Goal: Find specific page/section: Find specific page/section

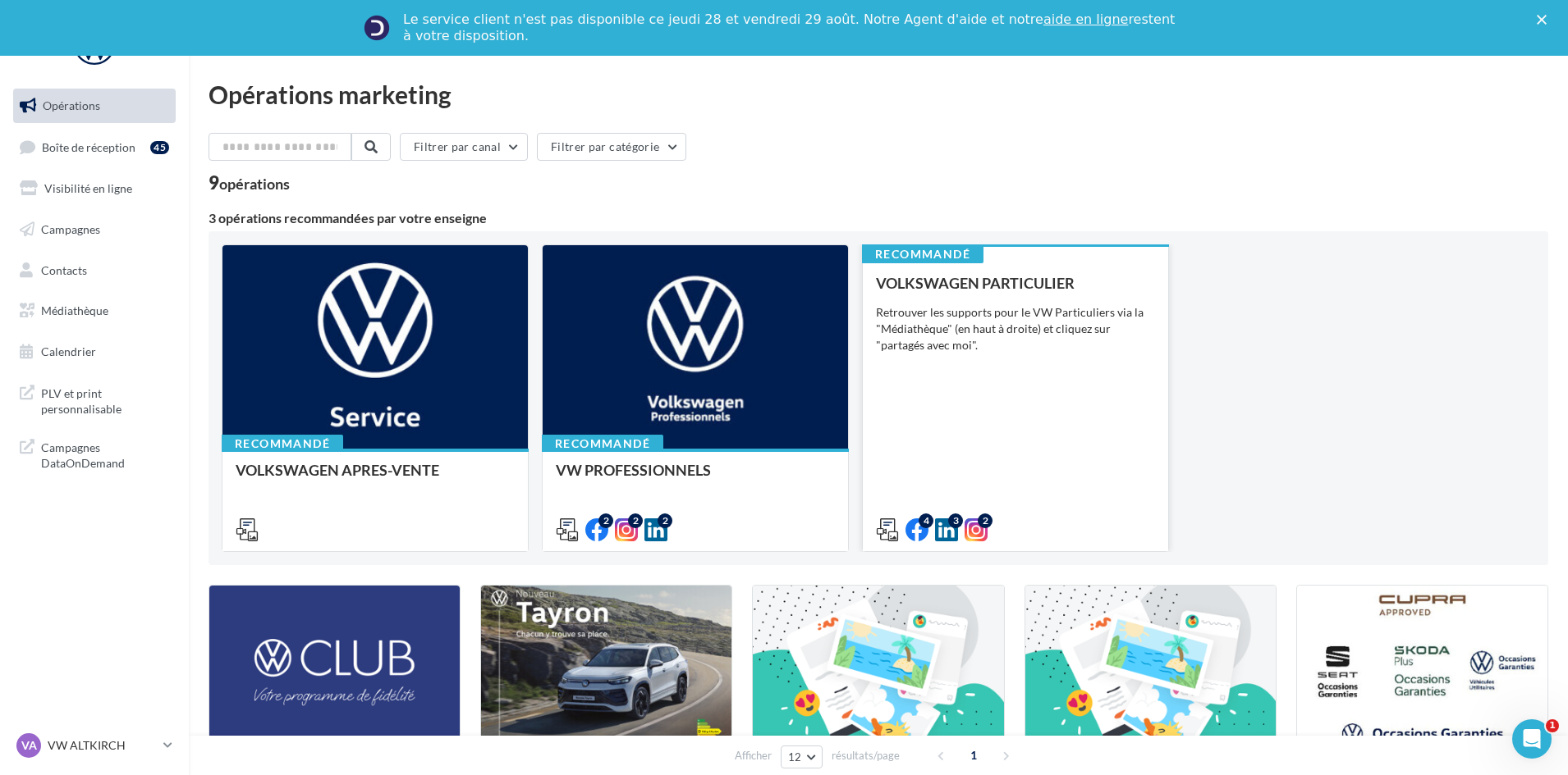
click at [1122, 341] on div "Retrouver les supports pour le VW Particuliers via la "Médiathèque" (en haut à …" at bounding box center [1015, 329] width 279 height 49
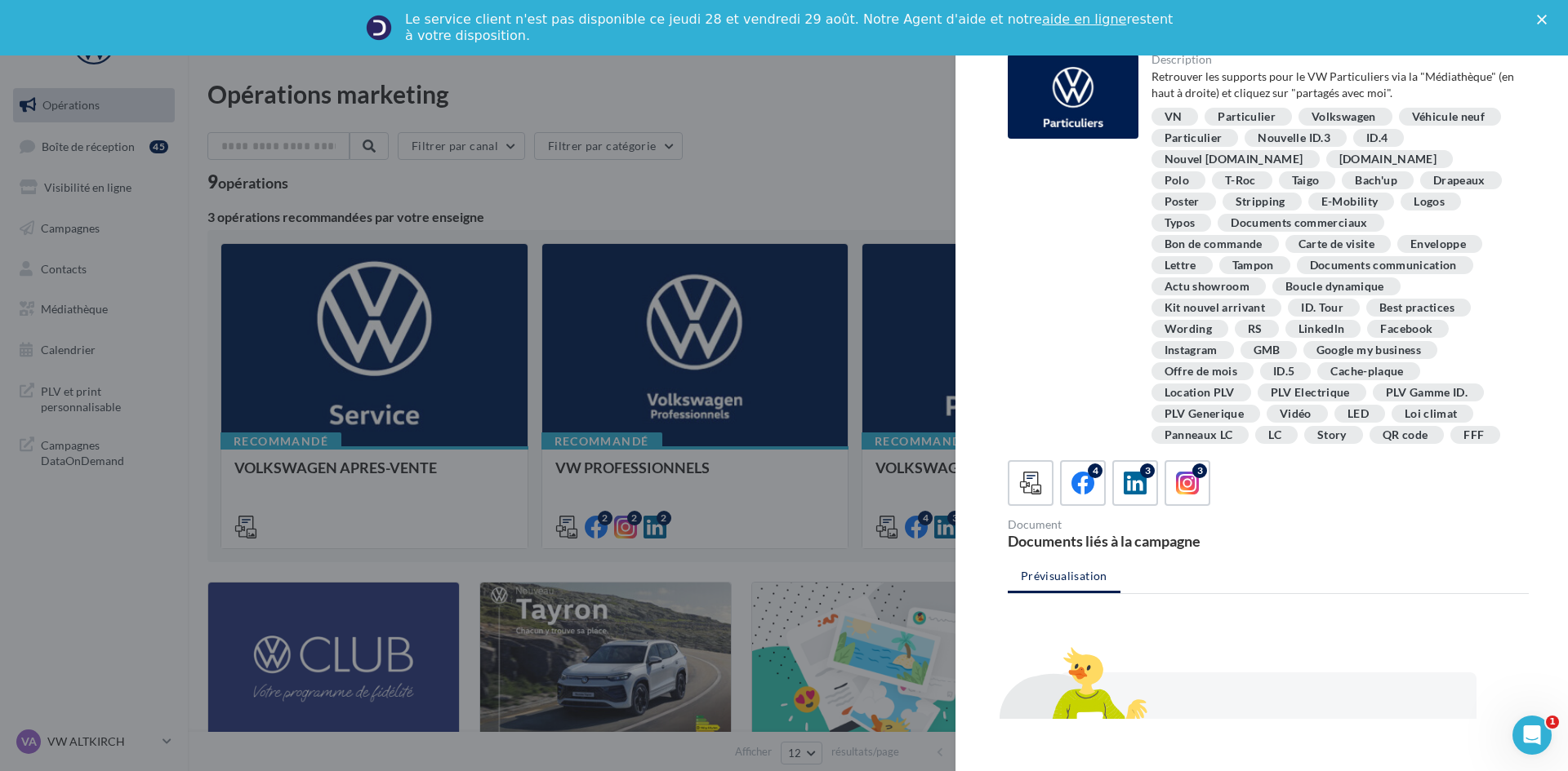
click at [1541, 13] on div "Le service client n'est pas disponible [DATE][DATE] et [DATE] Notre Agent d'aid…" at bounding box center [784, 27] width 1568 height 42
click at [1542, 19] on polygon "Fermer" at bounding box center [1542, 19] width 10 height 10
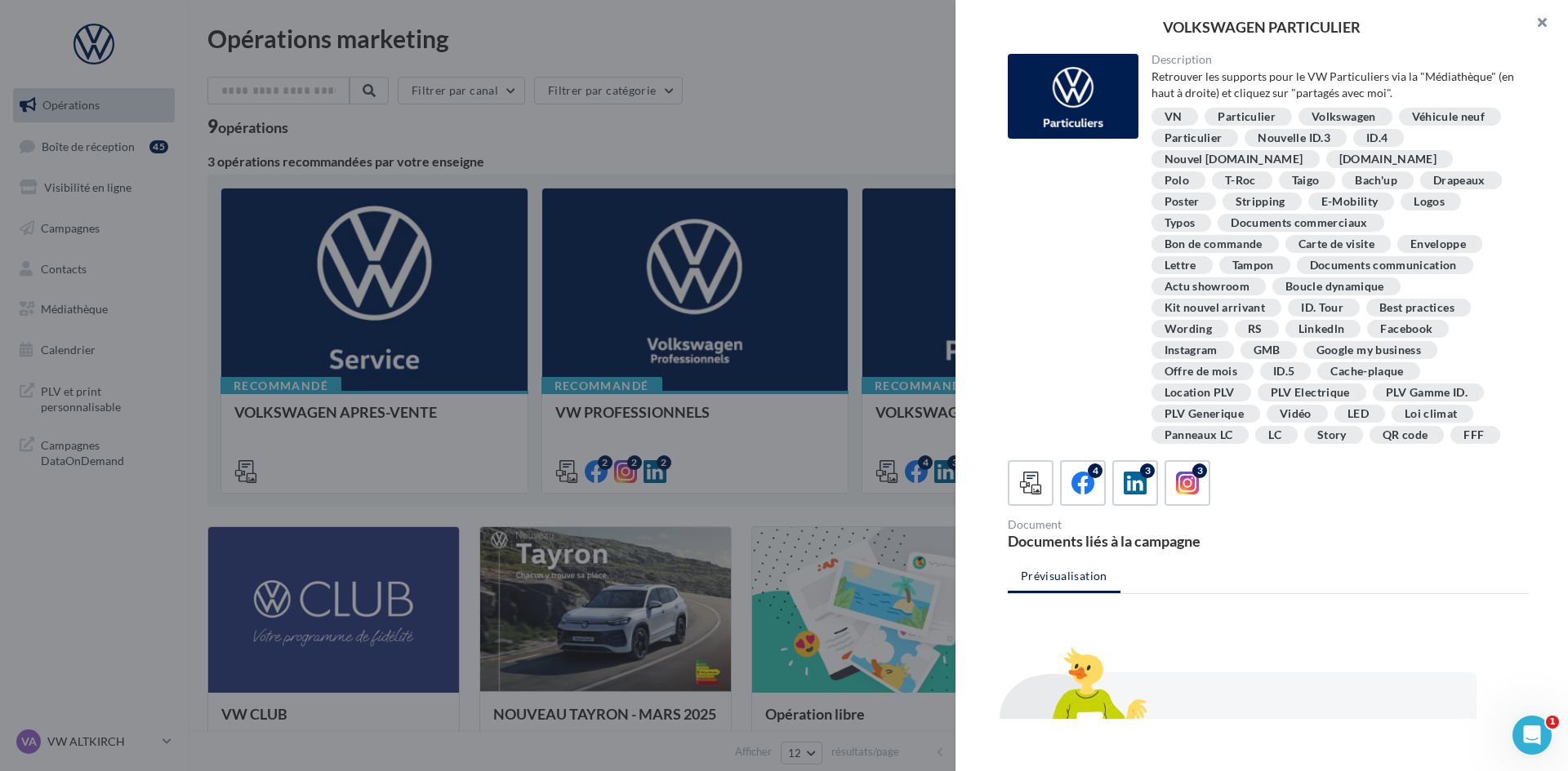
click at [1540, 21] on button "button" at bounding box center [1535, 25] width 65 height 49
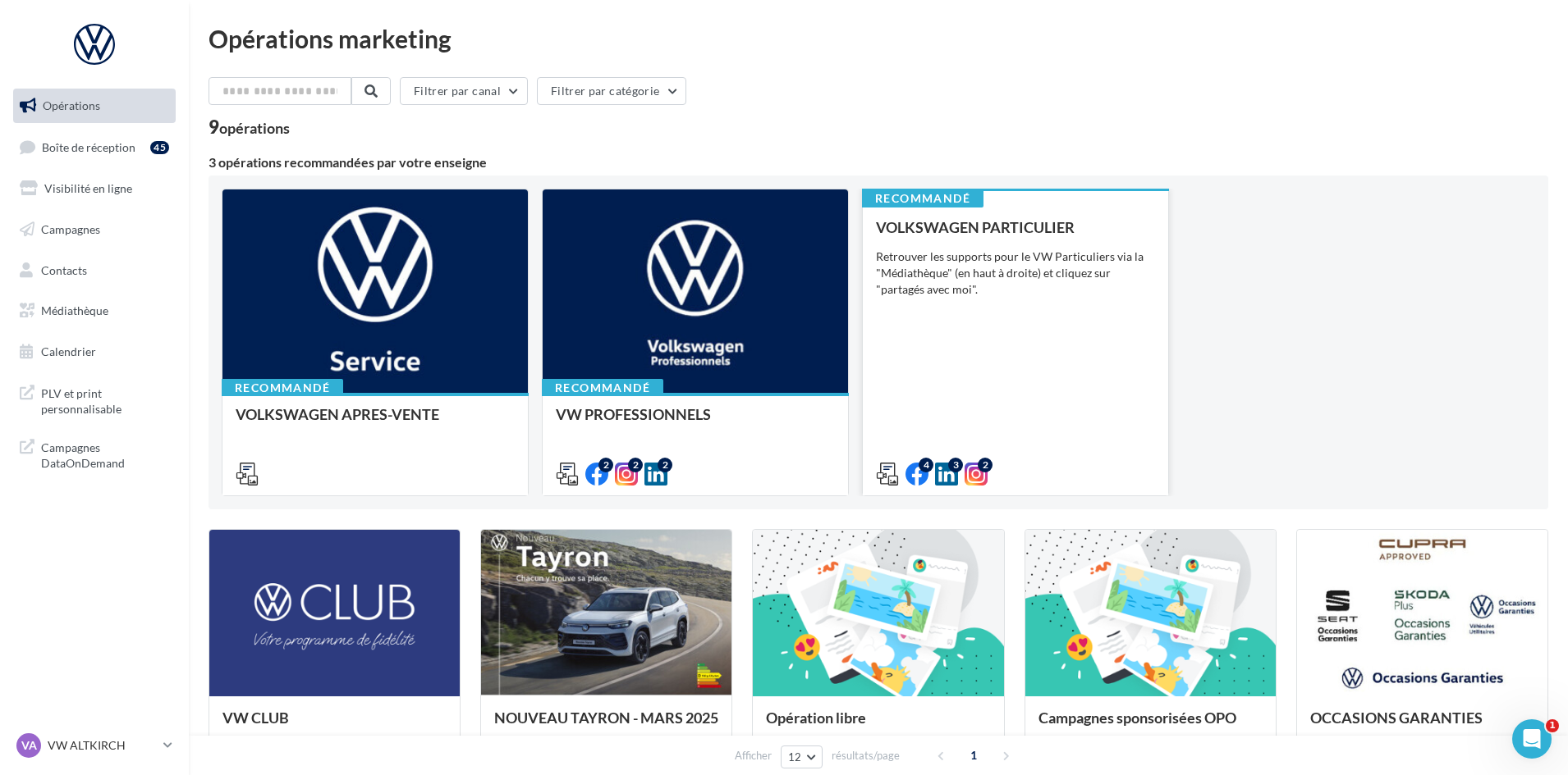
click at [988, 272] on div "Retrouver les supports pour le VW Particuliers via la "Médiathèque" (en haut à …" at bounding box center [1015, 274] width 279 height 49
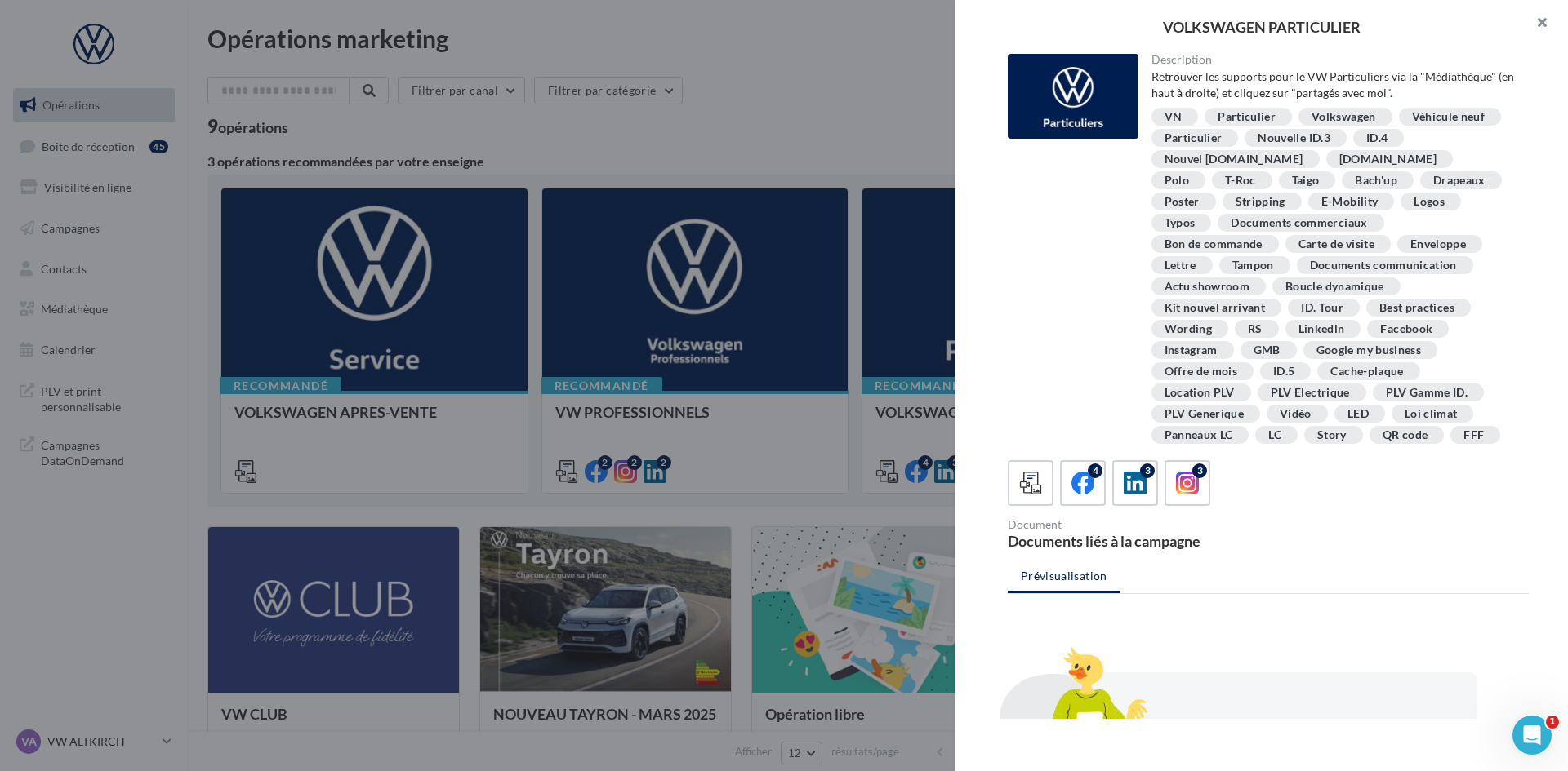
click at [1543, 32] on button "button" at bounding box center [1535, 25] width 65 height 49
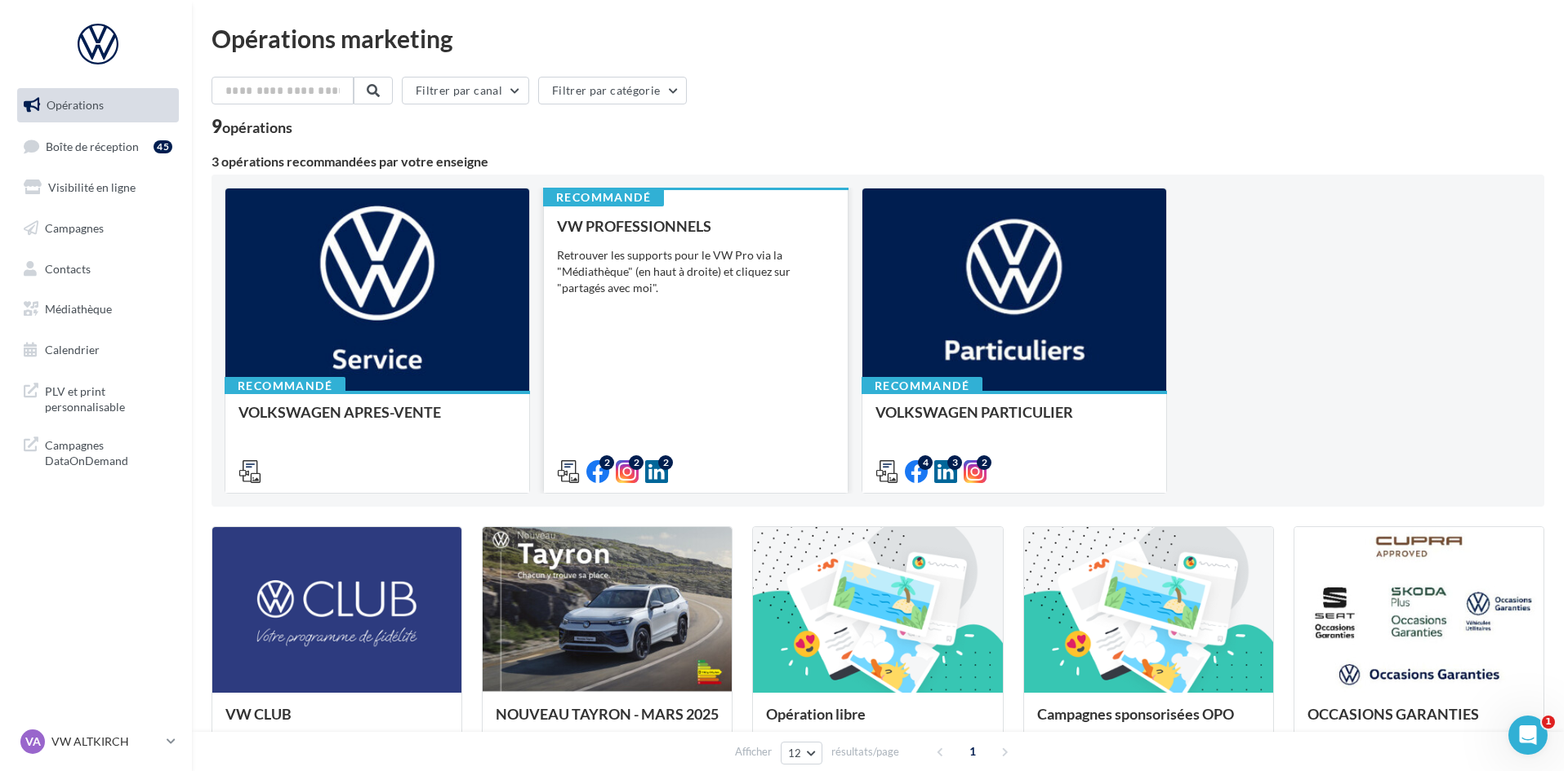
scroll to position [245, 0]
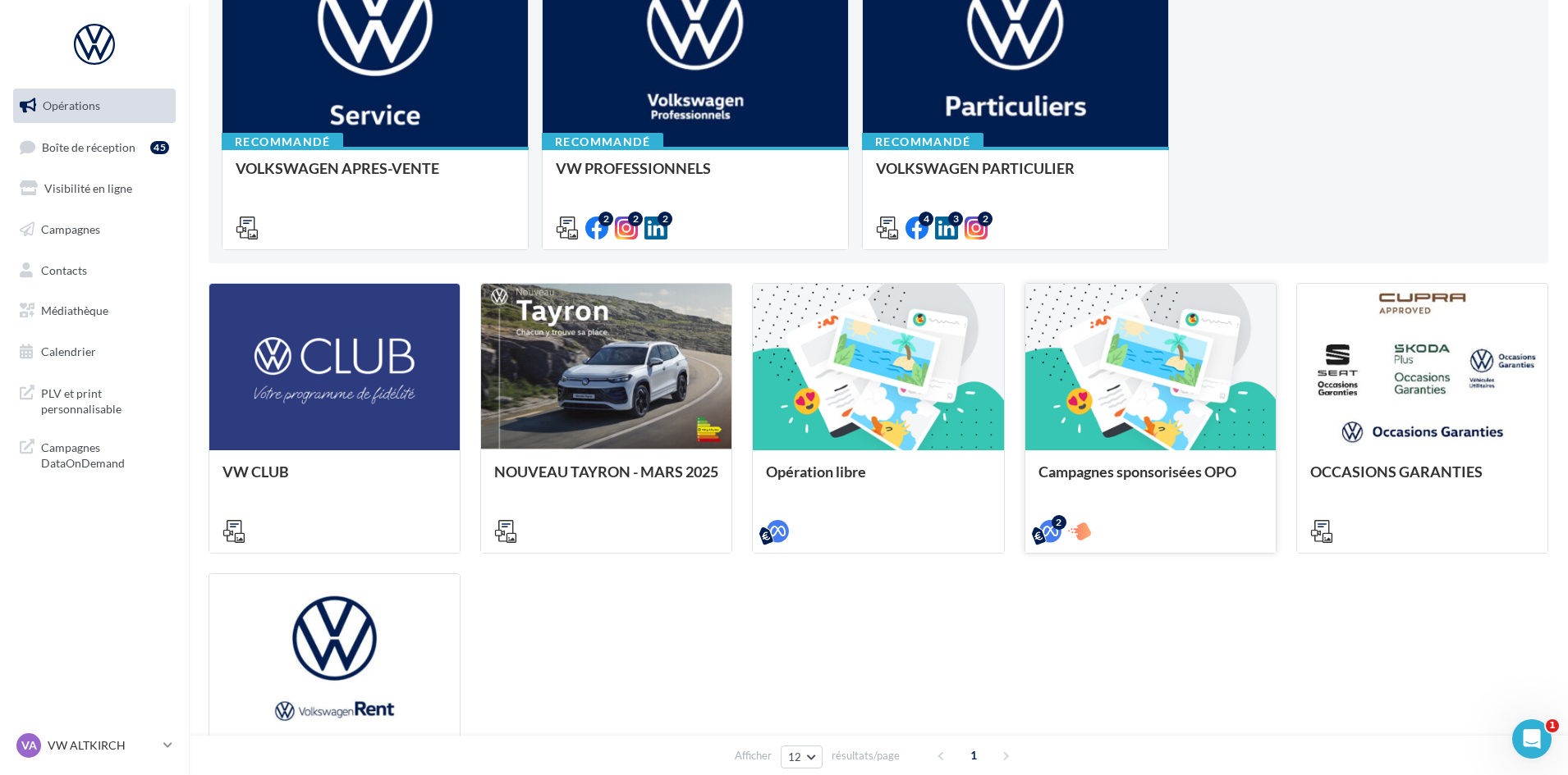
click at [1160, 491] on div "Campagnes sponsorisées OPO" at bounding box center [1150, 479] width 224 height 33
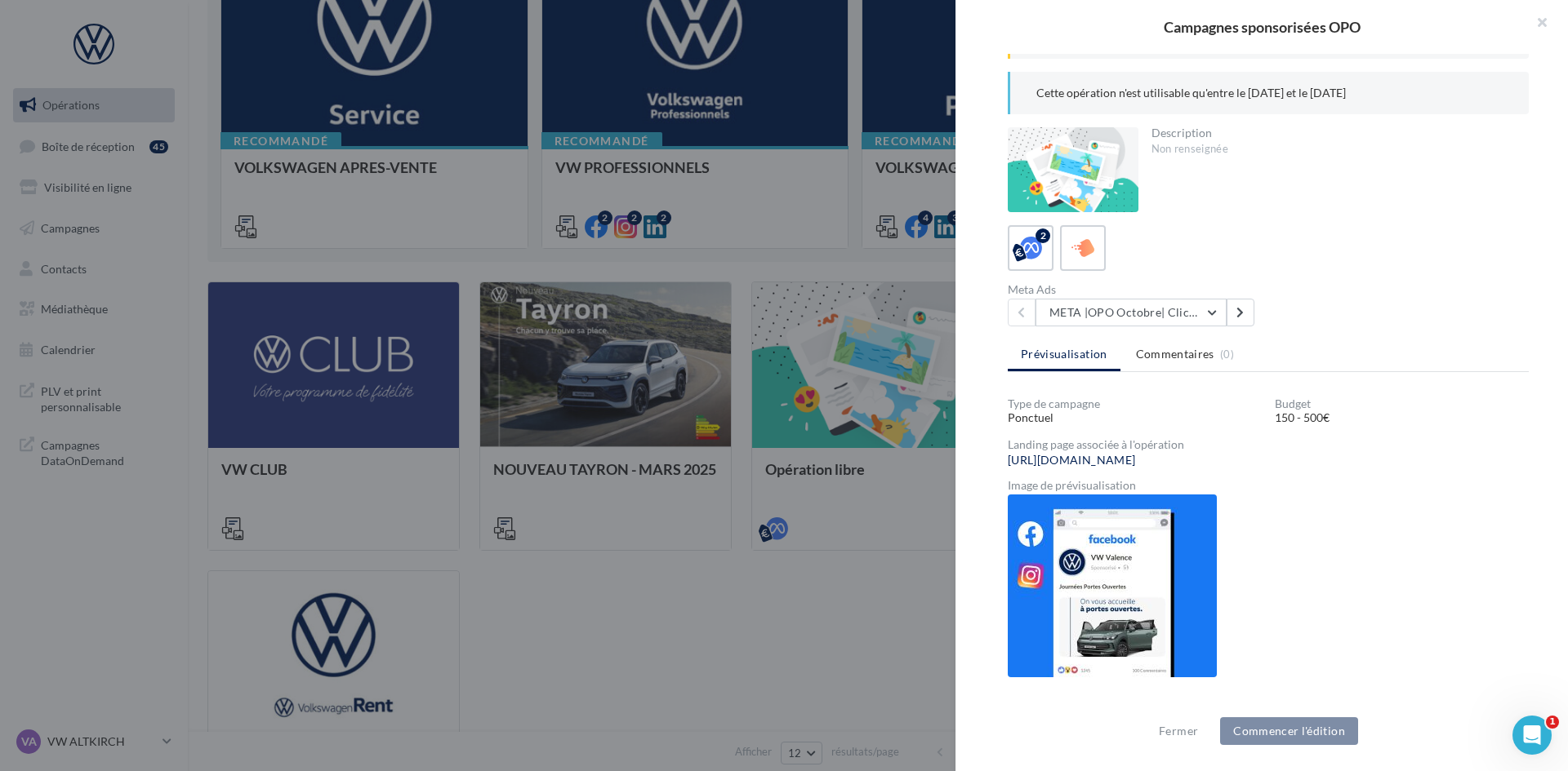
scroll to position [136, 0]
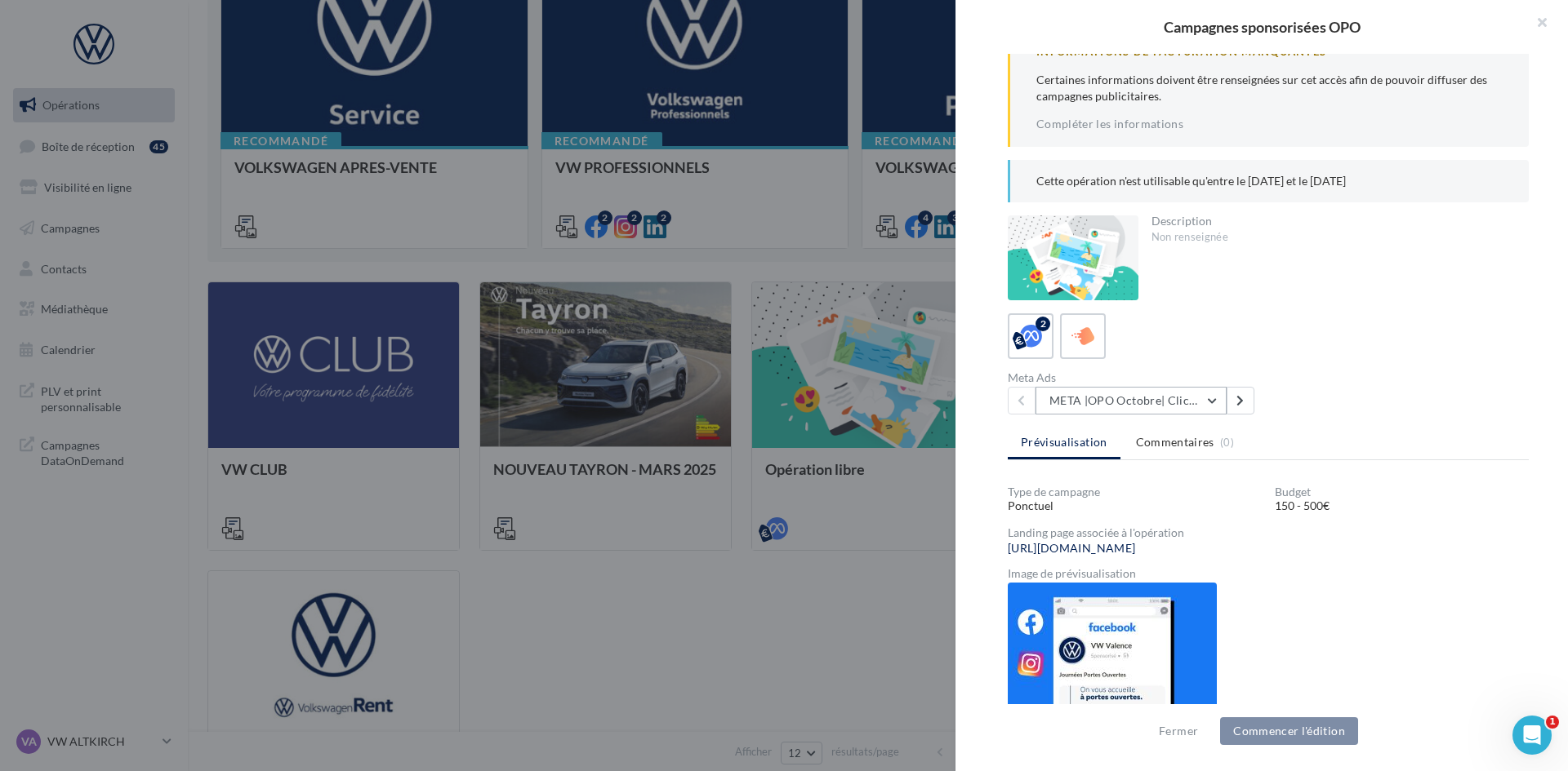
click at [1210, 396] on button "META |OPO Octobre| Click To Map" at bounding box center [1131, 401] width 191 height 28
click at [1338, 365] on div "2 Meta Ads META |OPO Octobre| Click To Map META |OPO Octobre| Click To Map META…" at bounding box center [1268, 364] width 521 height 101
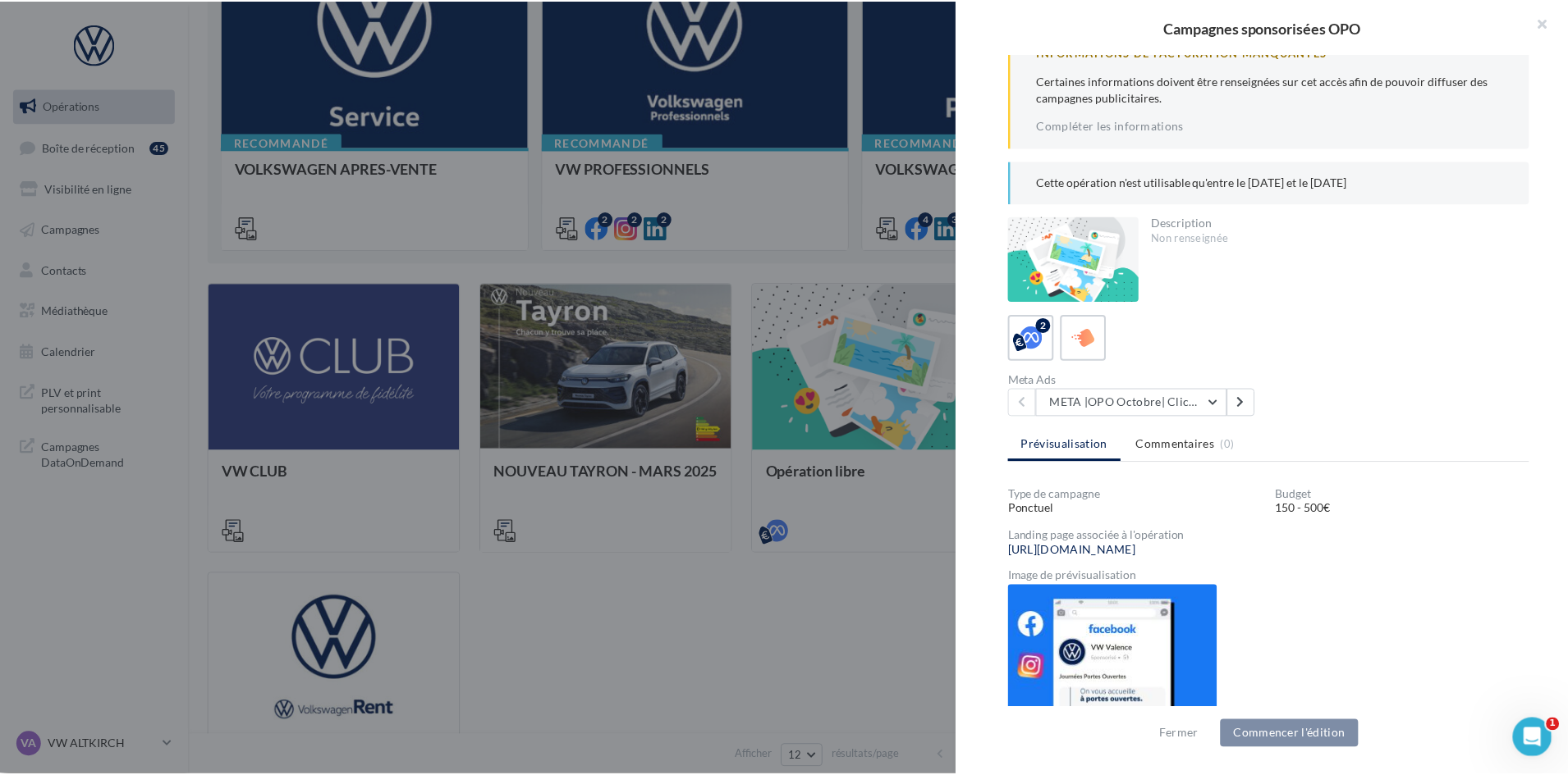
scroll to position [0, 0]
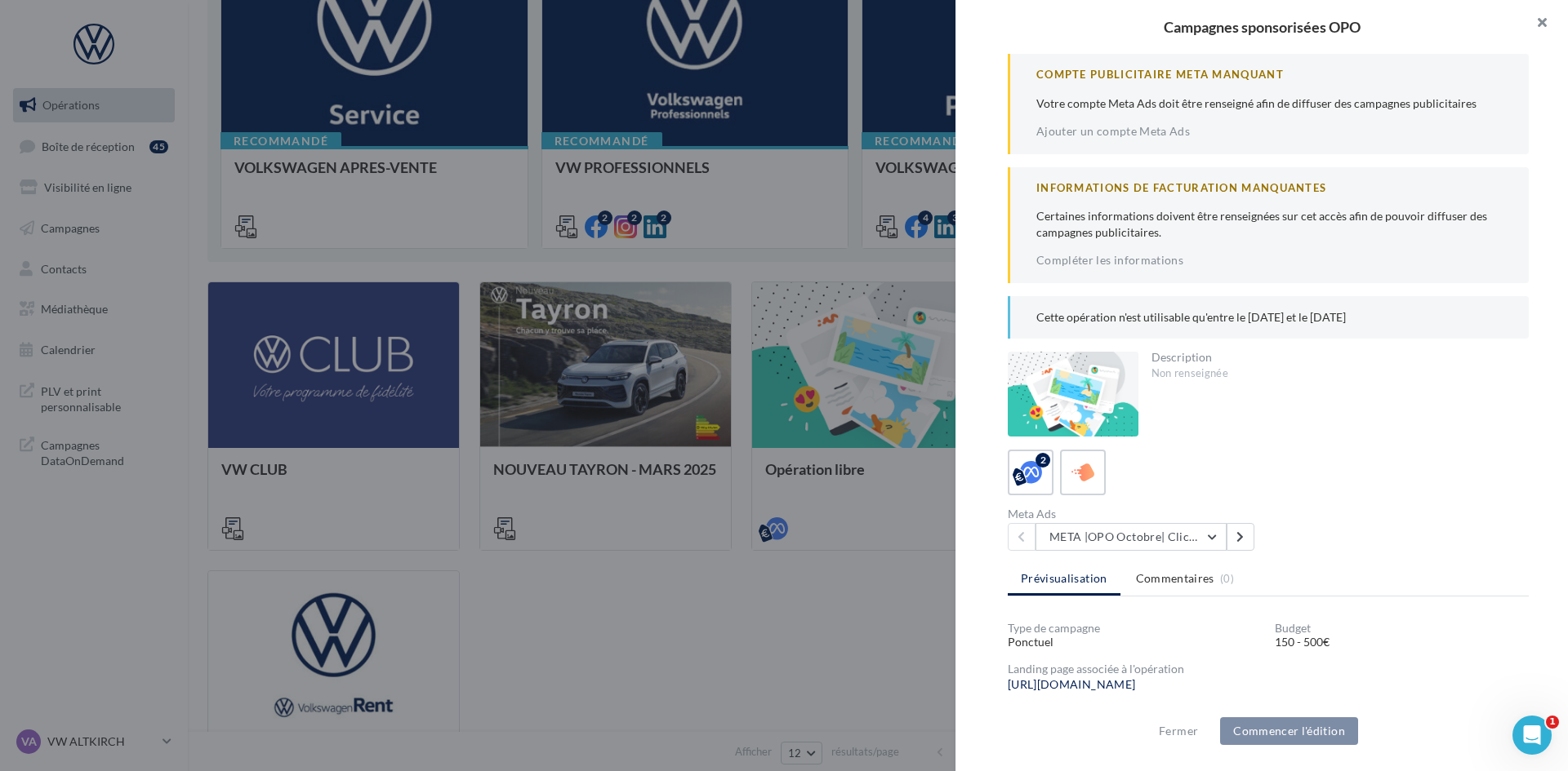
click at [1539, 18] on button "button" at bounding box center [1535, 25] width 65 height 49
